Goal: Information Seeking & Learning: Learn about a topic

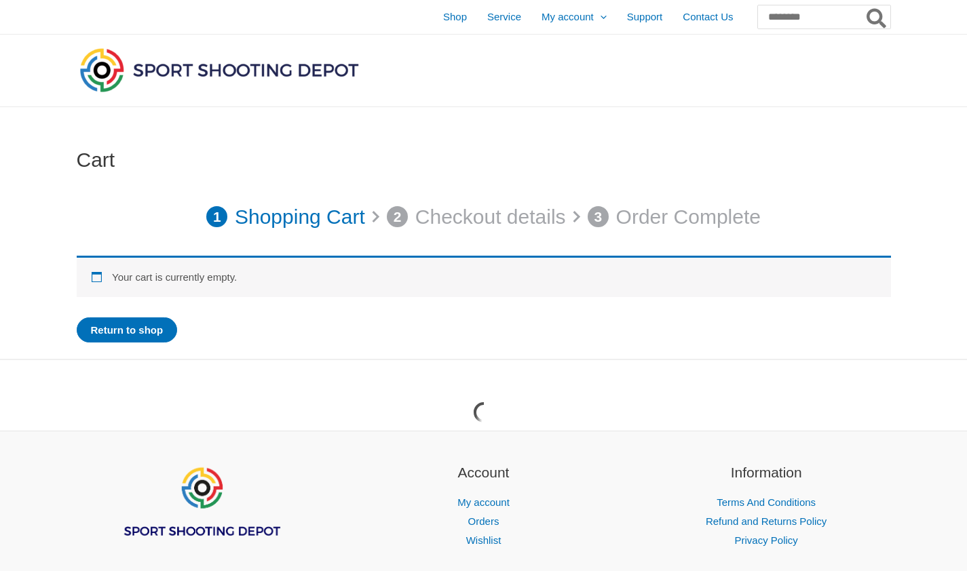
click at [271, 75] on img at bounding box center [219, 70] width 285 height 50
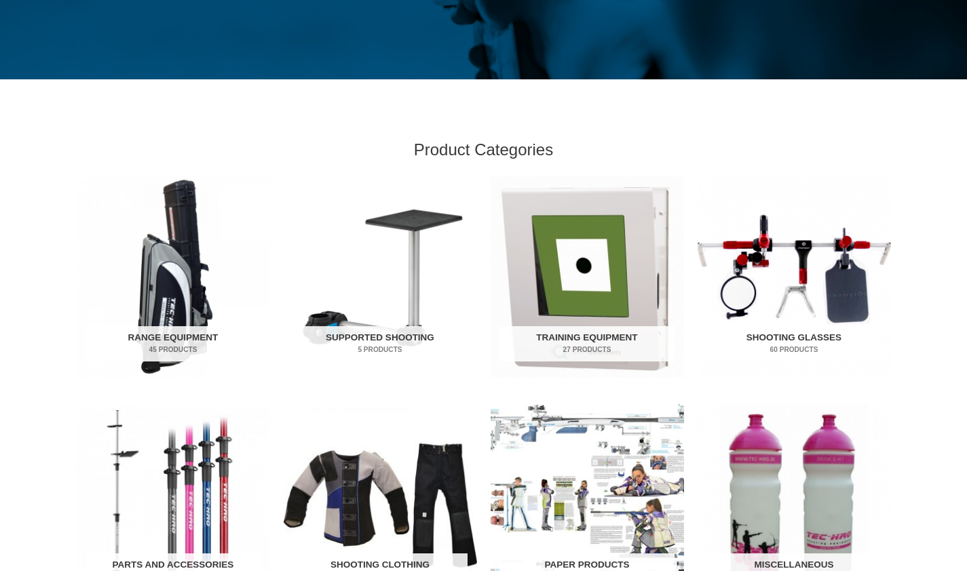
scroll to position [348, 0]
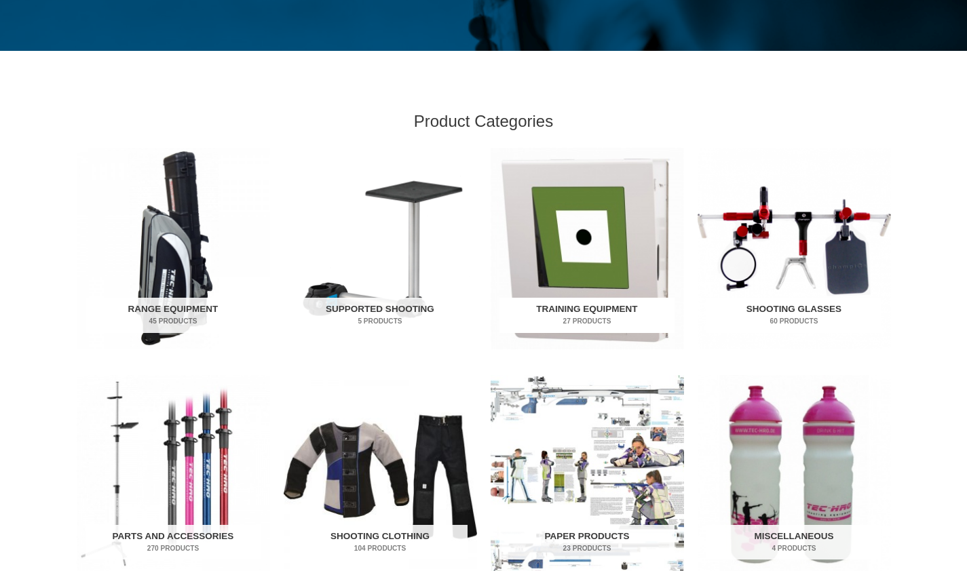
click at [590, 244] on img "Visit product category Training Equipment" at bounding box center [587, 249] width 193 height 202
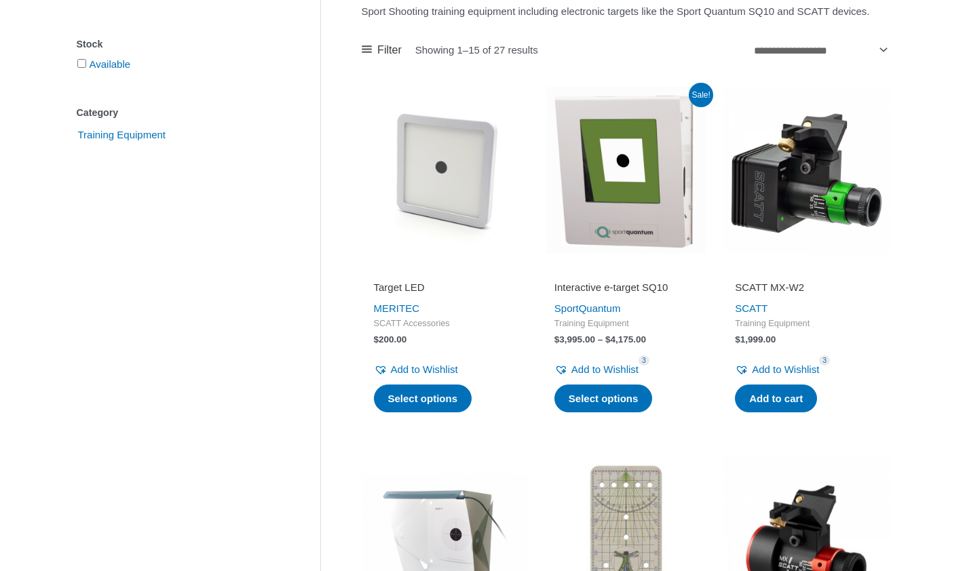
scroll to position [272, 0]
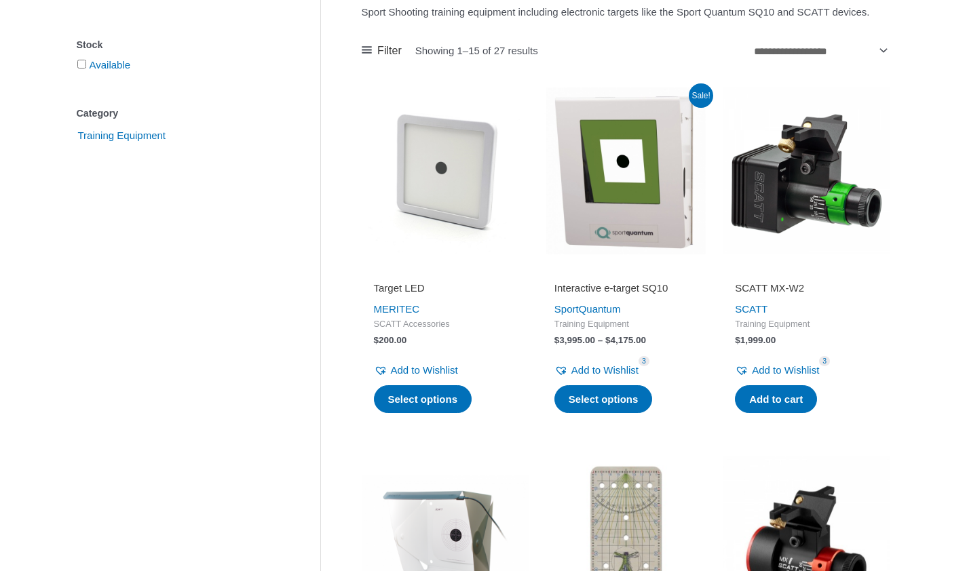
click at [451, 210] on img at bounding box center [445, 171] width 167 height 167
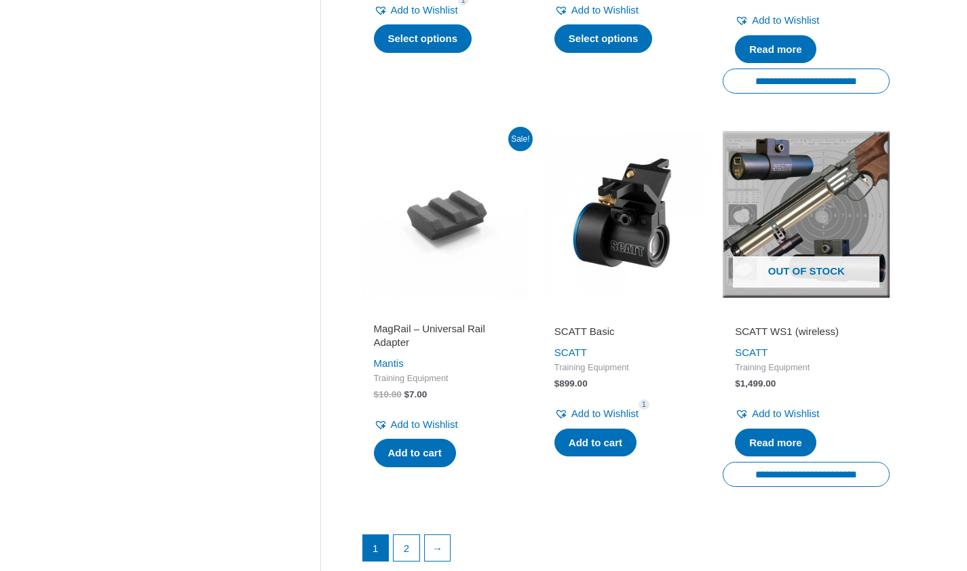
scroll to position [1775, 0]
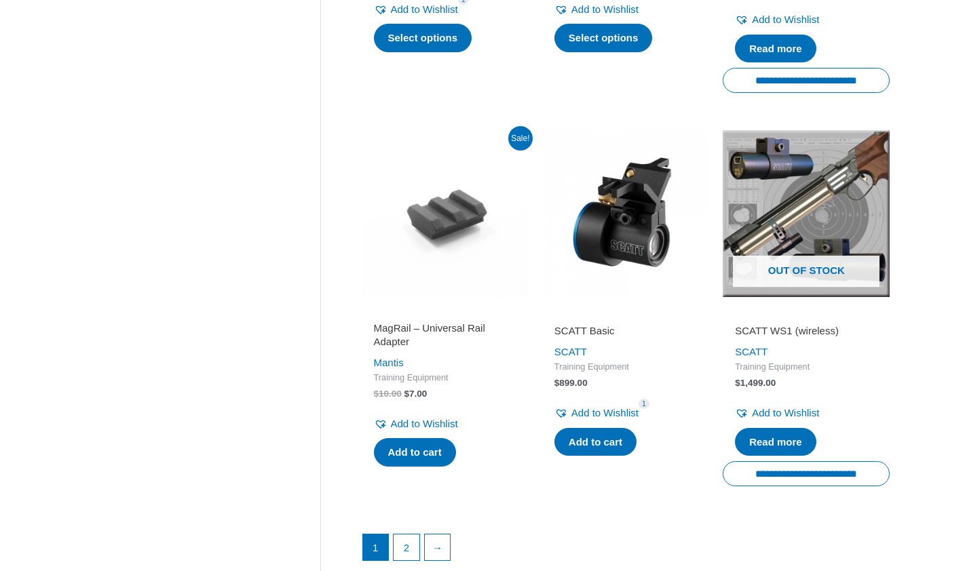
click at [630, 263] on img at bounding box center [625, 213] width 167 height 167
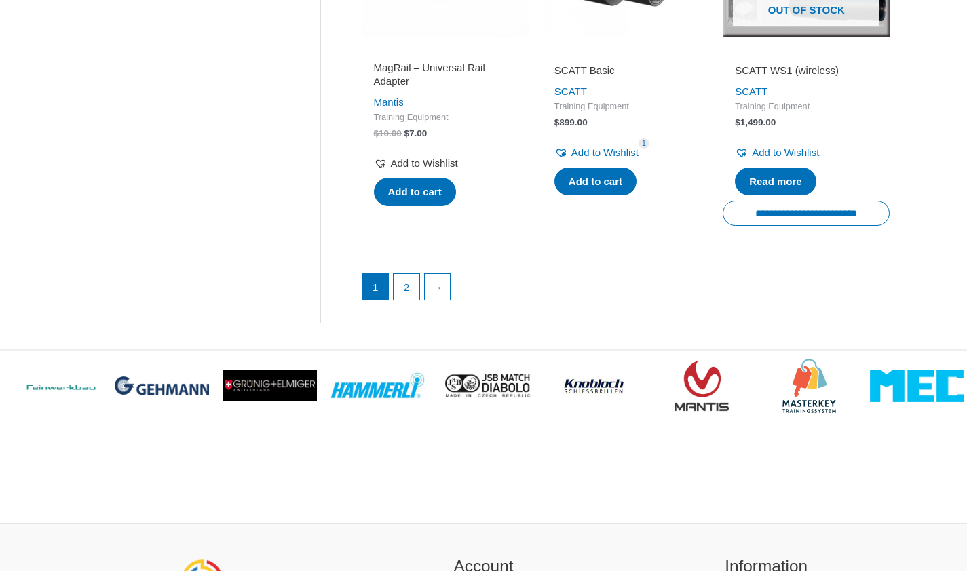
scroll to position [2083, 0]
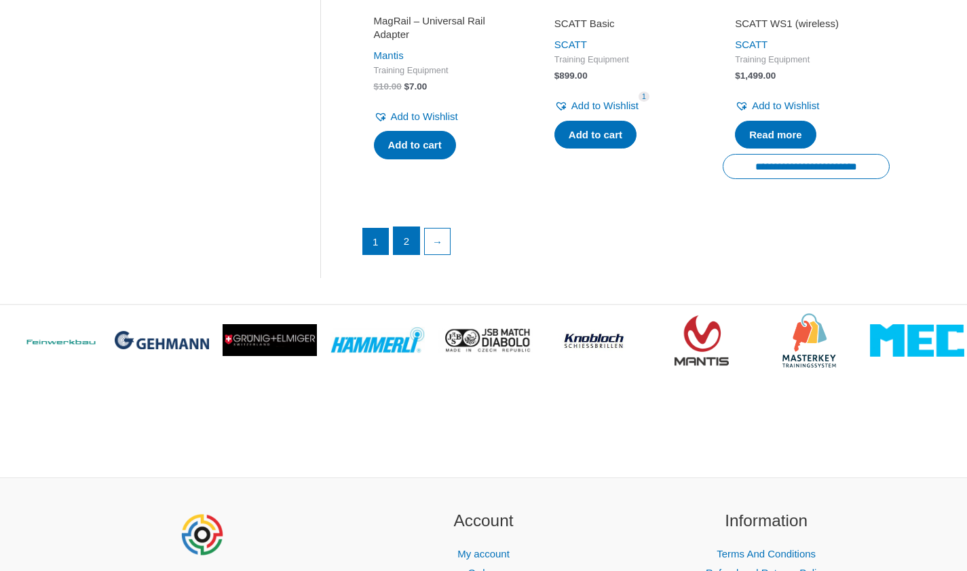
click at [407, 254] on link "2" at bounding box center [407, 240] width 26 height 27
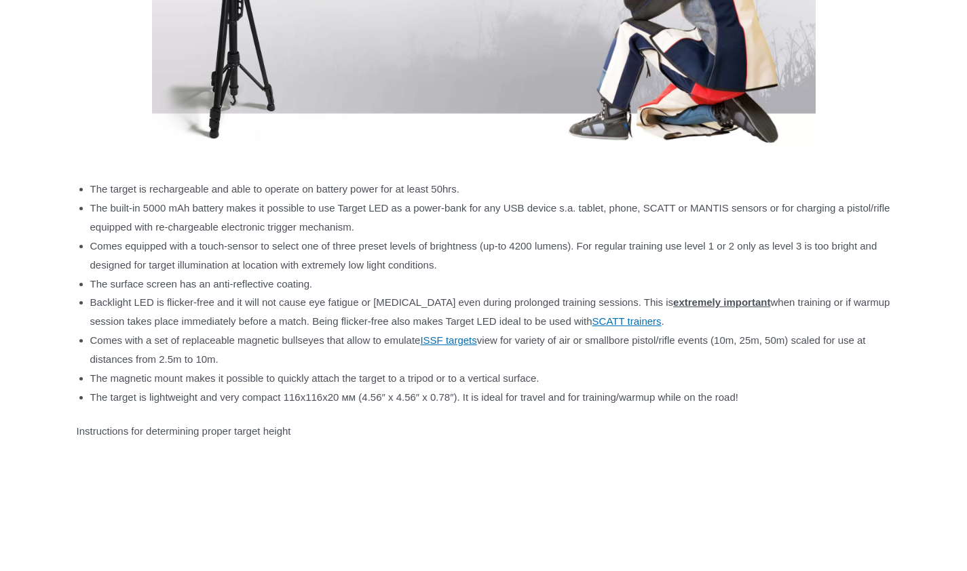
scroll to position [1371, 0]
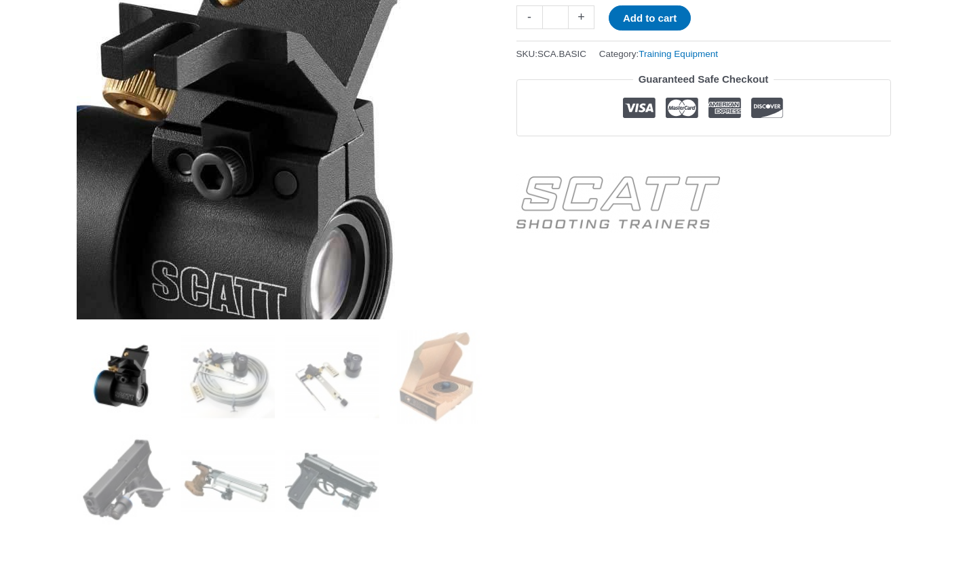
scroll to position [271, 0]
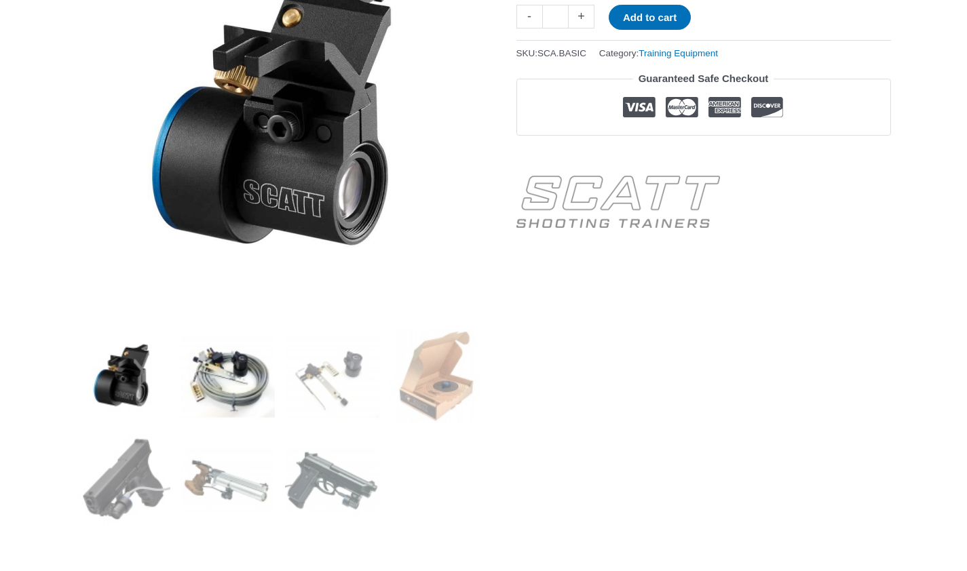
click at [244, 378] on img at bounding box center [228, 376] width 94 height 94
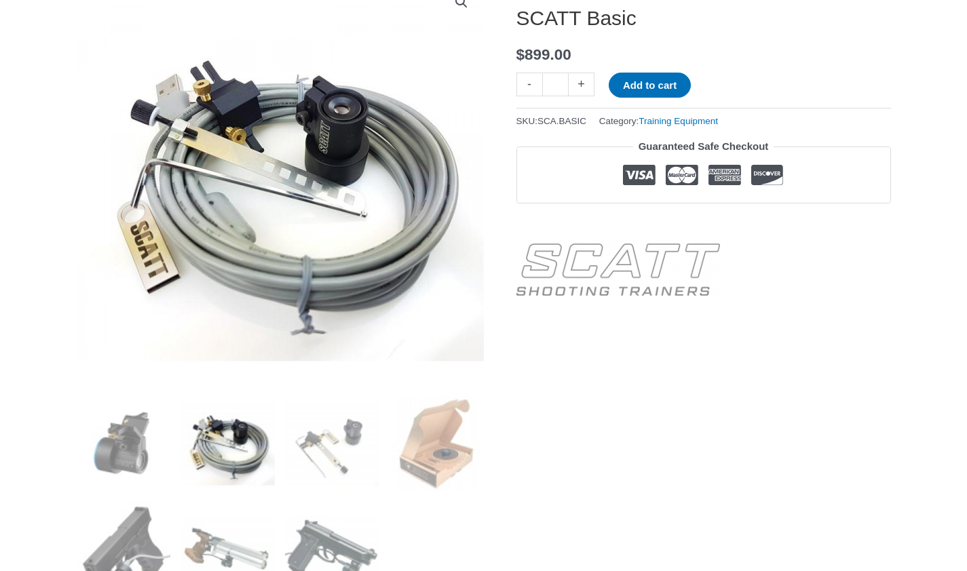
scroll to position [203, 0]
click at [319, 451] on img at bounding box center [332, 445] width 94 height 94
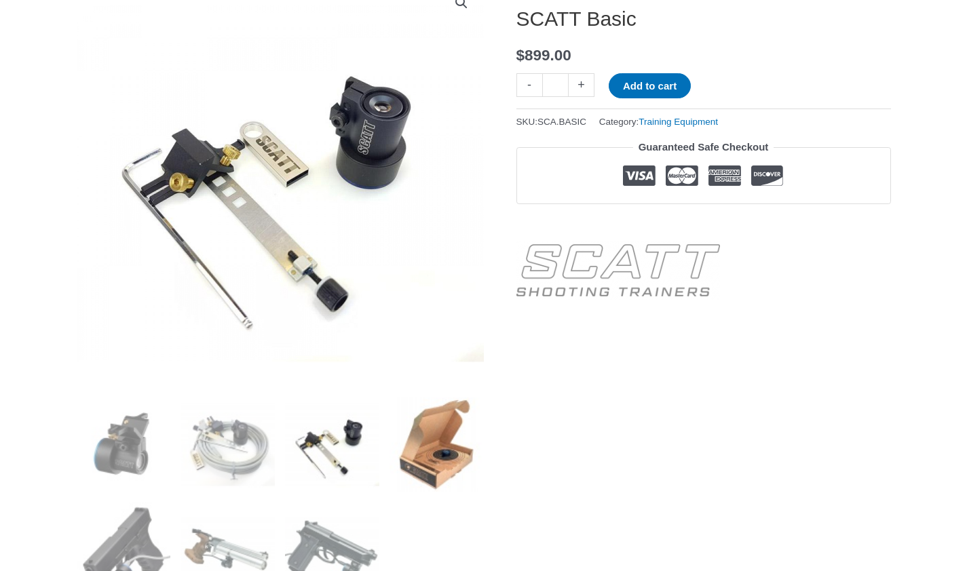
click at [406, 449] on img at bounding box center [437, 445] width 94 height 94
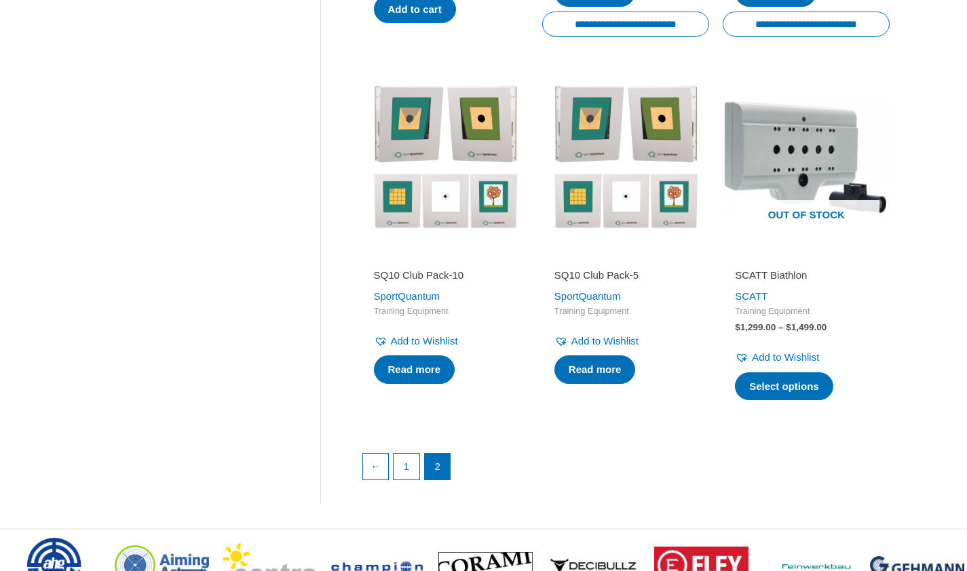
scroll to position [1437, 0]
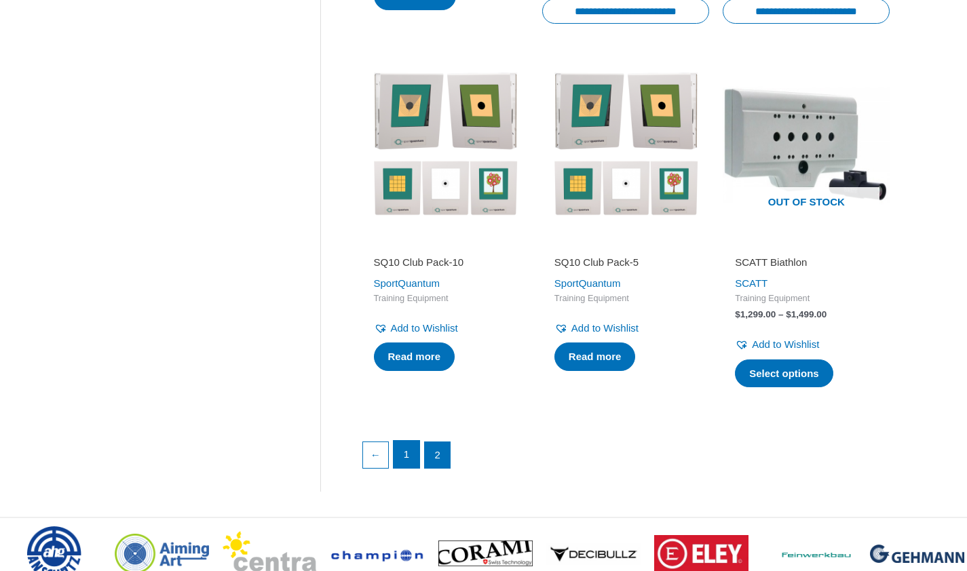
click at [402, 465] on link "1" at bounding box center [407, 454] width 26 height 27
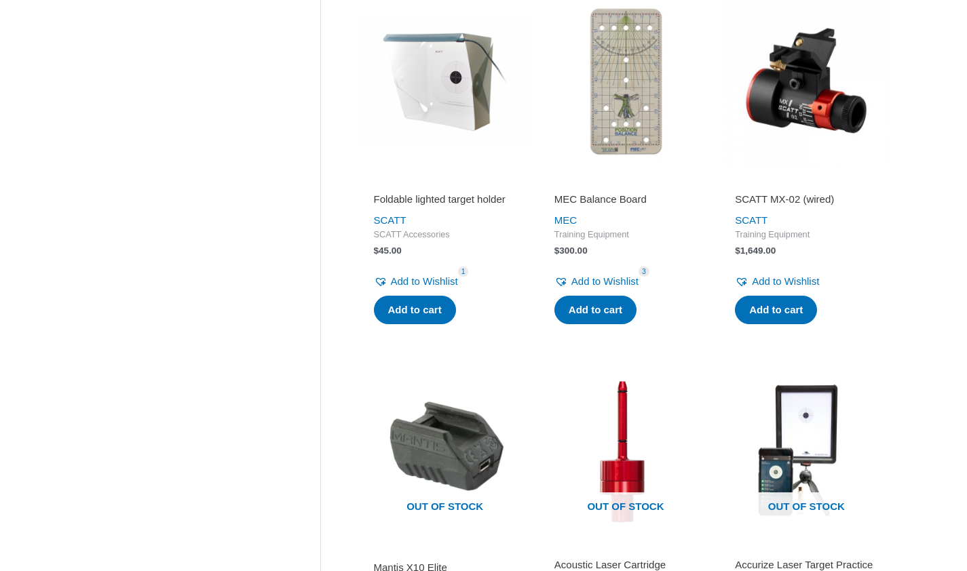
scroll to position [713, 0]
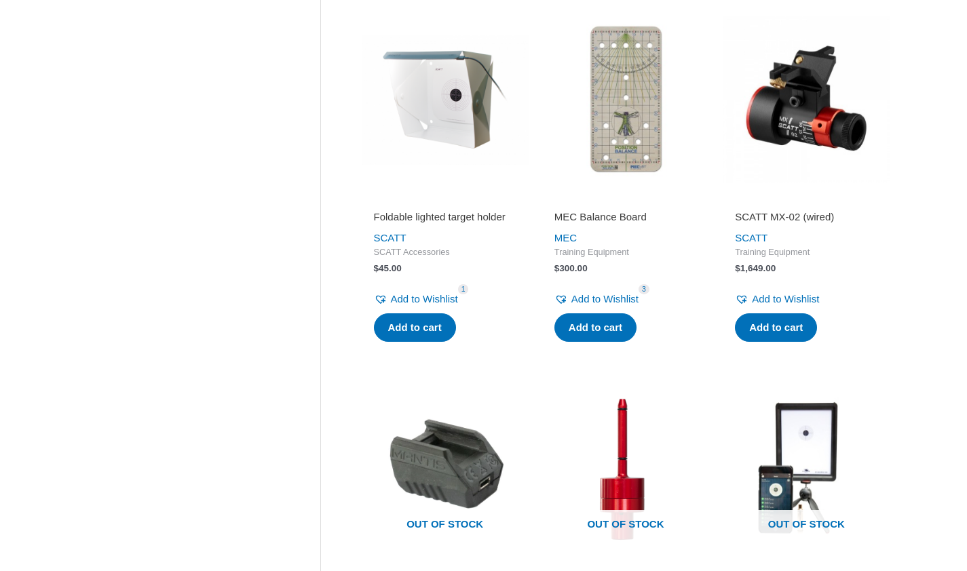
click at [795, 113] on img at bounding box center [806, 99] width 167 height 167
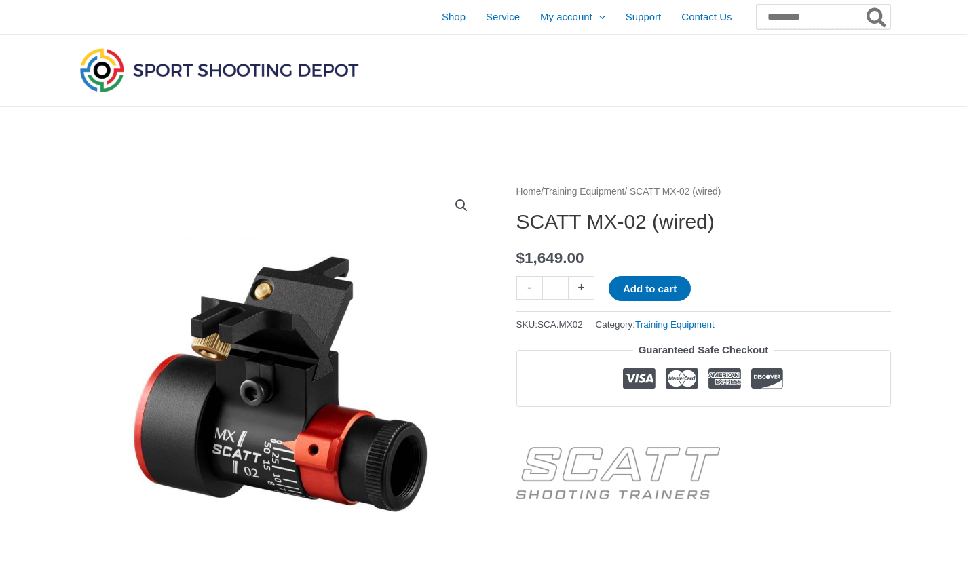
click at [786, 15] on input "Search for:" at bounding box center [824, 17] width 134 height 24
type input "*****"
click at [864, 5] on button "Search" at bounding box center [877, 17] width 26 height 24
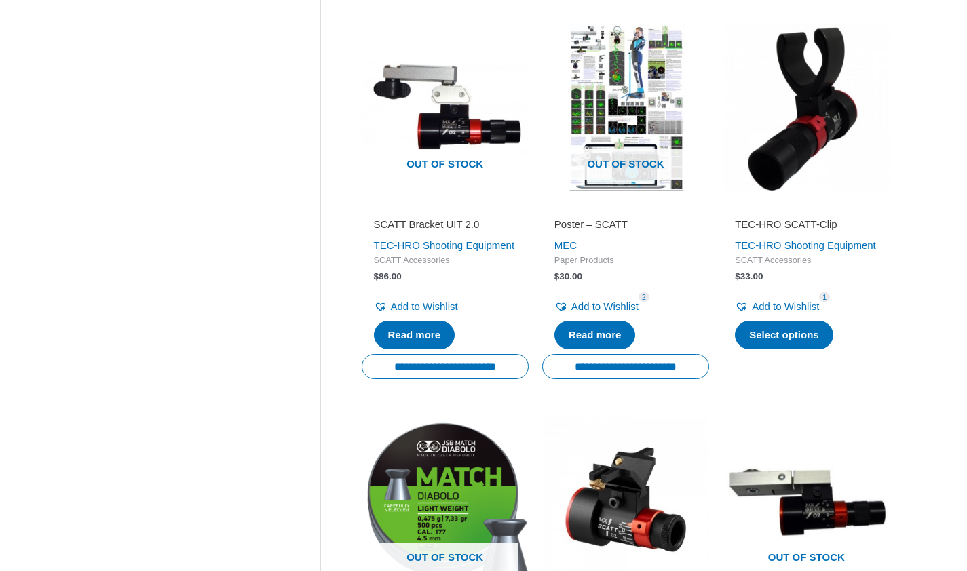
scroll to position [1392, 0]
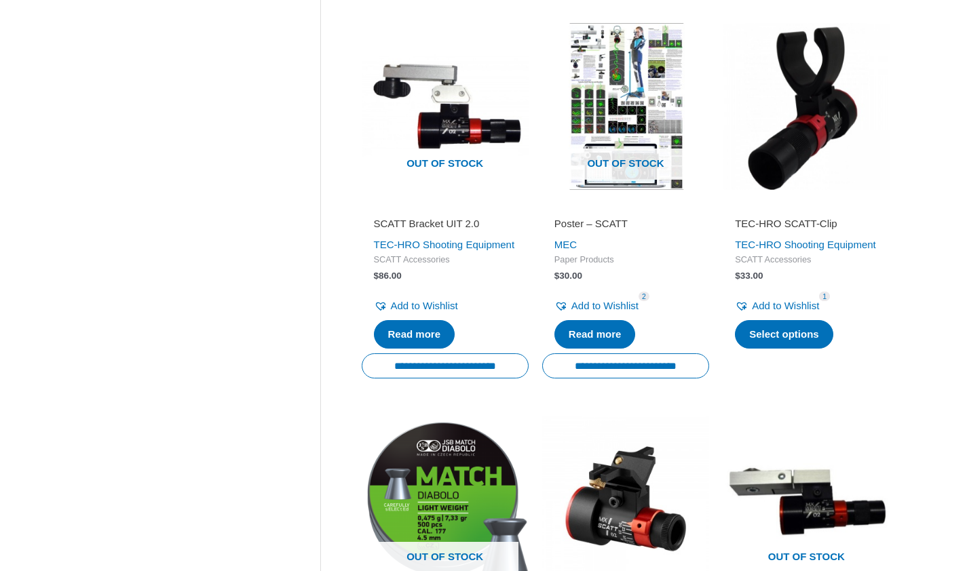
click at [778, 231] on h2 "TEC-HRO SCATT-Clip" at bounding box center [806, 224] width 143 height 14
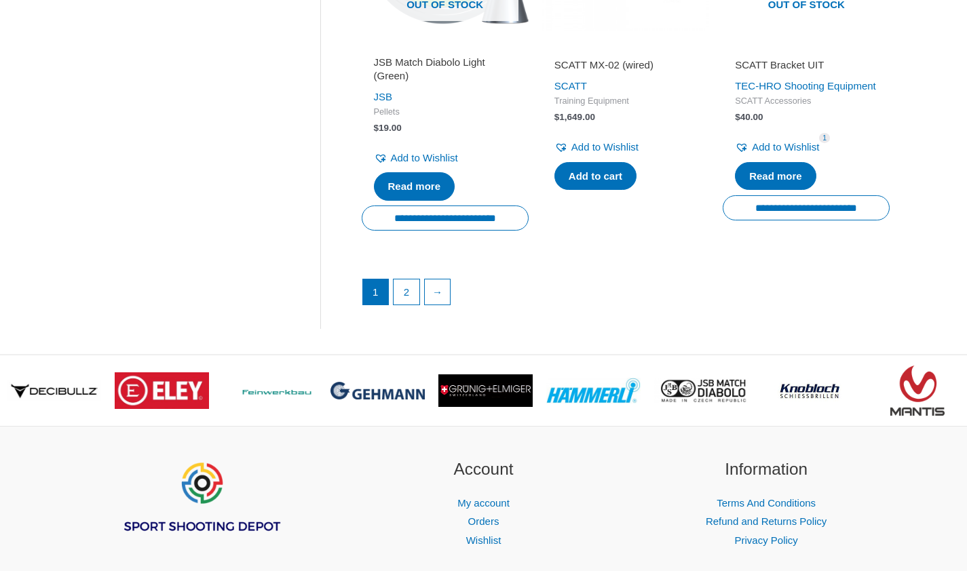
scroll to position [1955, 0]
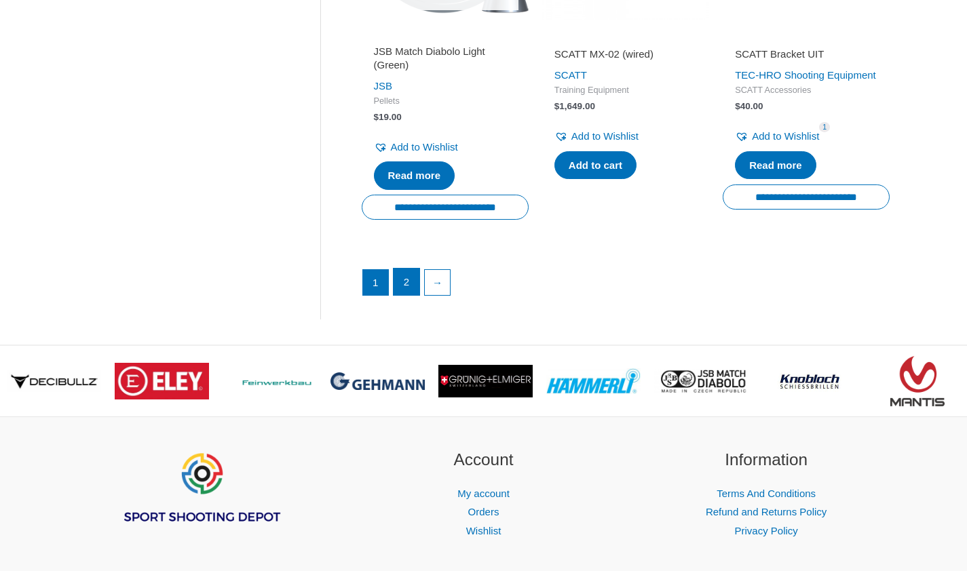
click at [403, 296] on link "2" at bounding box center [407, 282] width 26 height 27
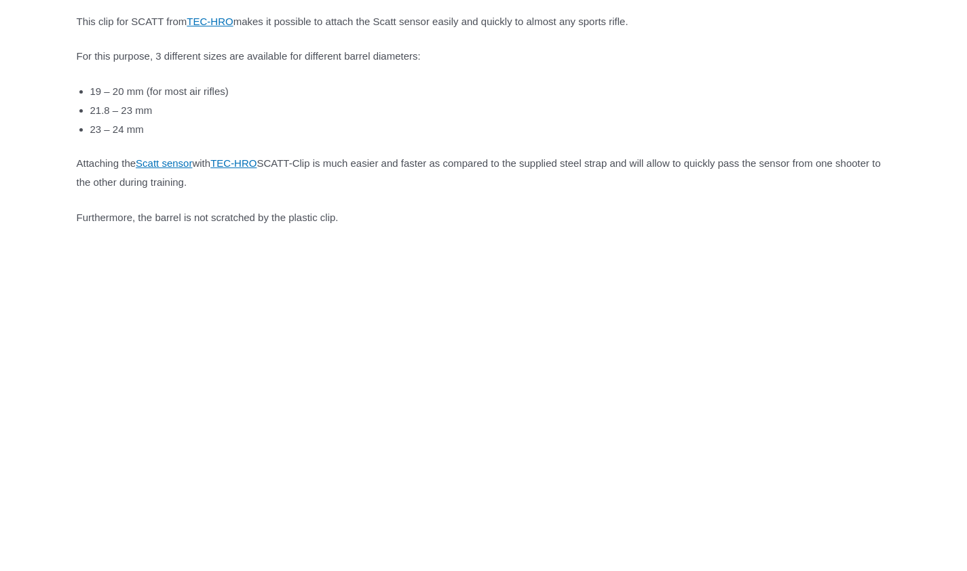
scroll to position [843, 0]
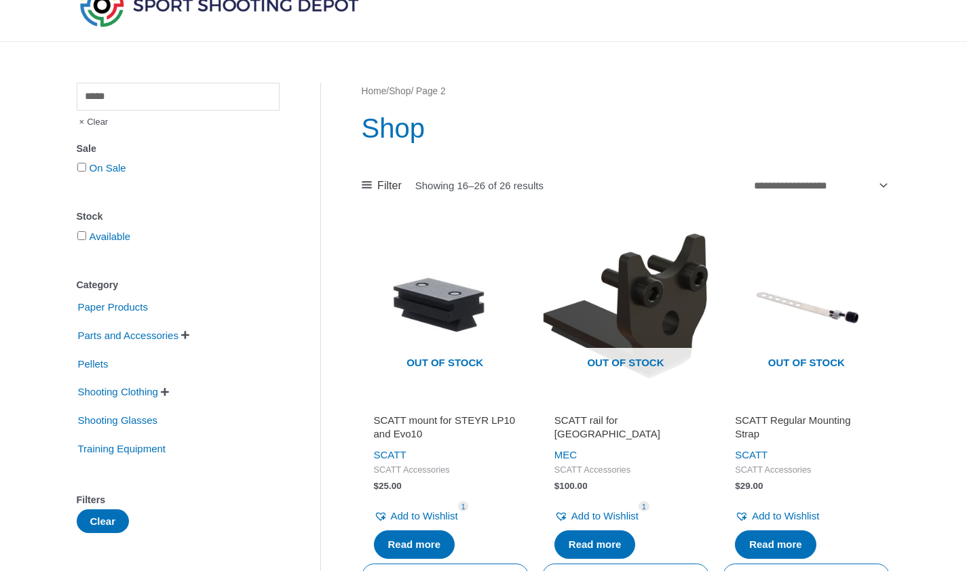
scroll to position [66, 0]
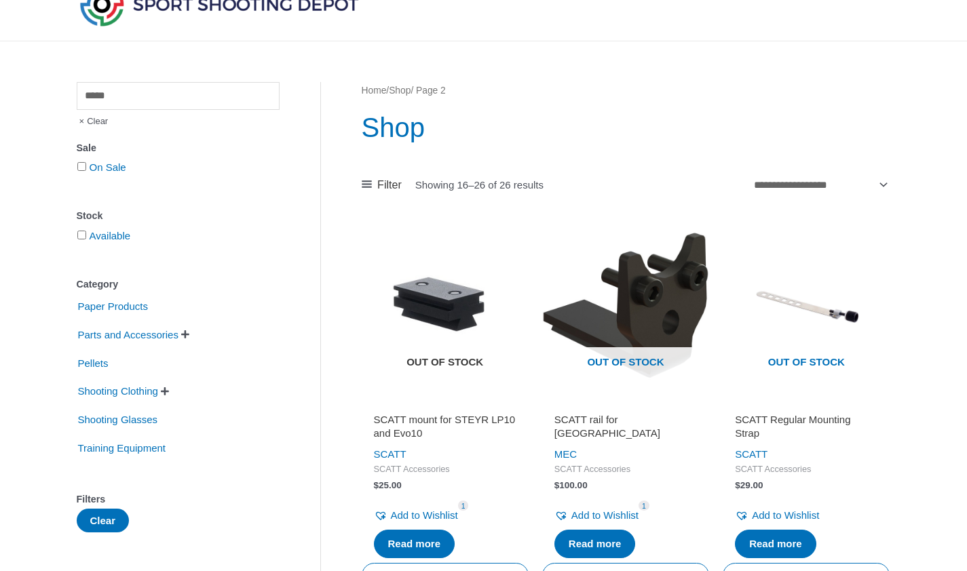
click at [462, 303] on img at bounding box center [445, 305] width 167 height 167
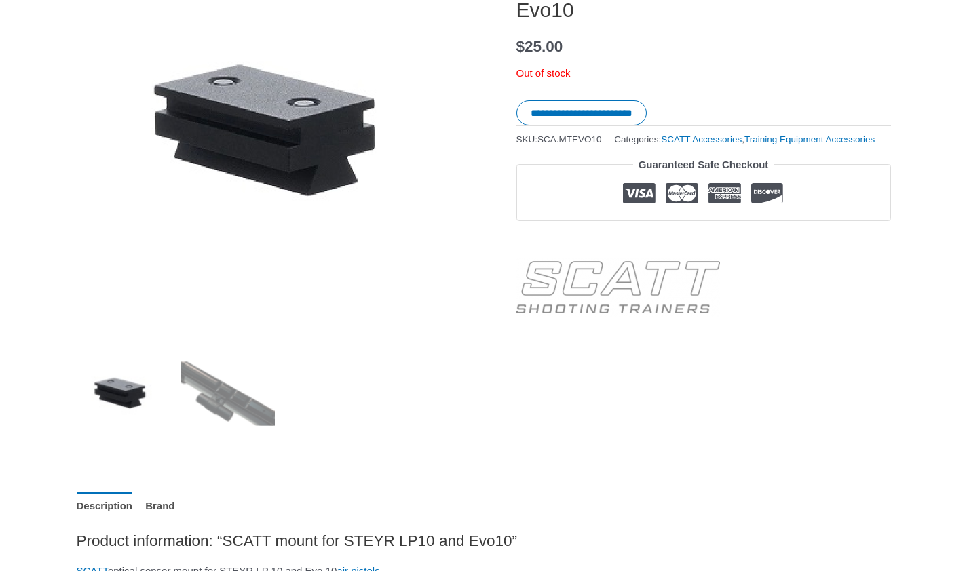
scroll to position [280, 0]
